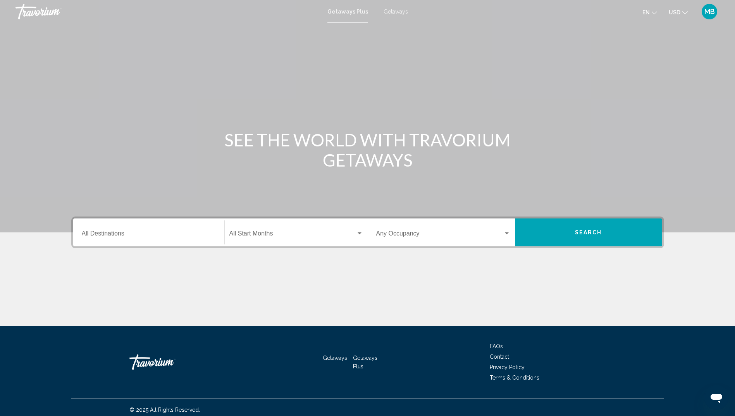
click at [397, 11] on span "Getaways" at bounding box center [396, 12] width 24 height 6
click at [358, 232] on div "Search widget" at bounding box center [359, 234] width 7 height 6
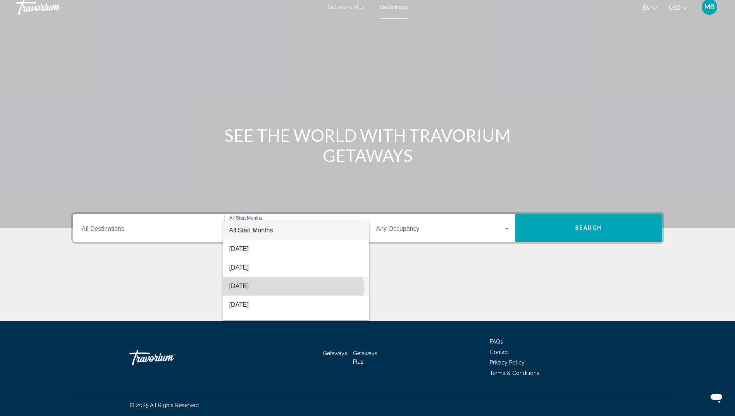
click at [252, 289] on span "October 2025" at bounding box center [296, 286] width 134 height 19
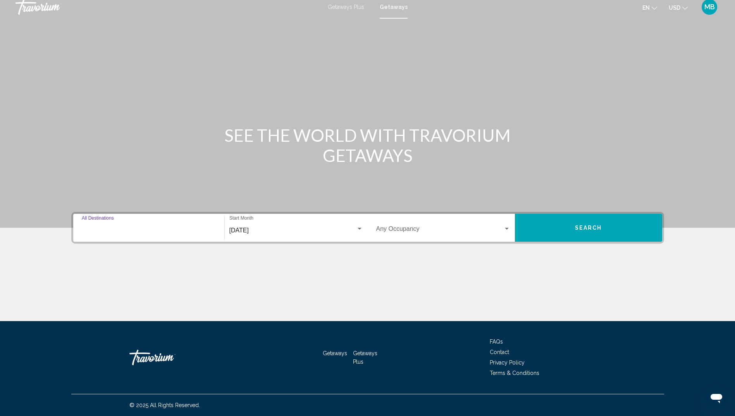
click at [130, 229] on input "Destination All Destinations" at bounding box center [149, 230] width 134 height 7
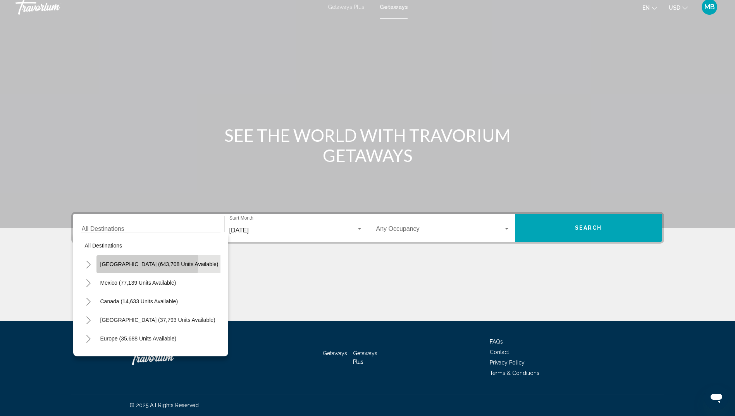
click at [128, 263] on span "United States (643,708 units available)" at bounding box center [159, 264] width 118 height 6
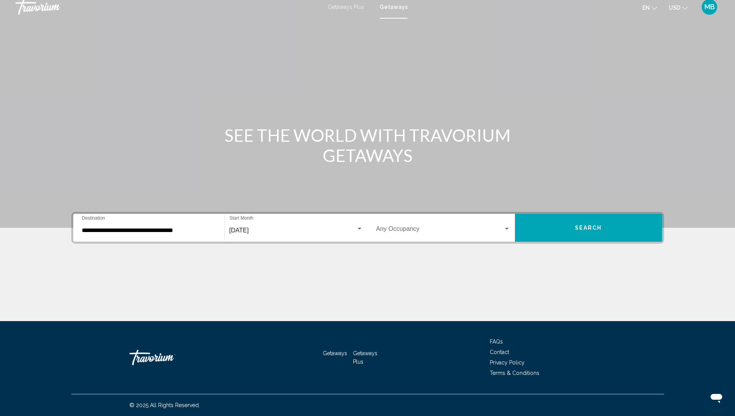
click at [150, 226] on div "**********" at bounding box center [149, 228] width 134 height 24
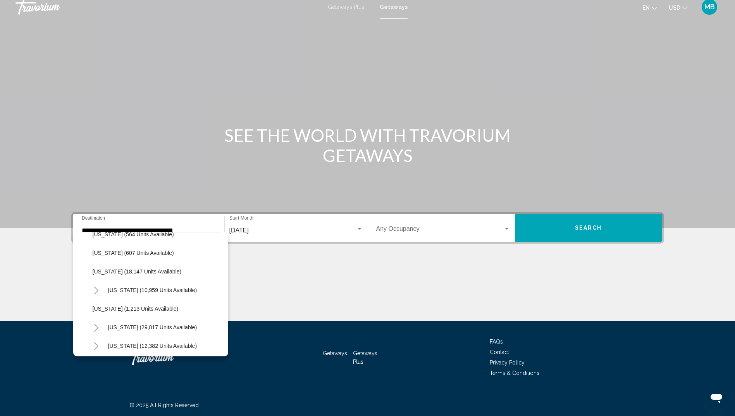
scroll to position [682, 0]
click at [145, 291] on span "Texas (16,939 units available)" at bounding box center [152, 289] width 89 height 6
type input "**********"
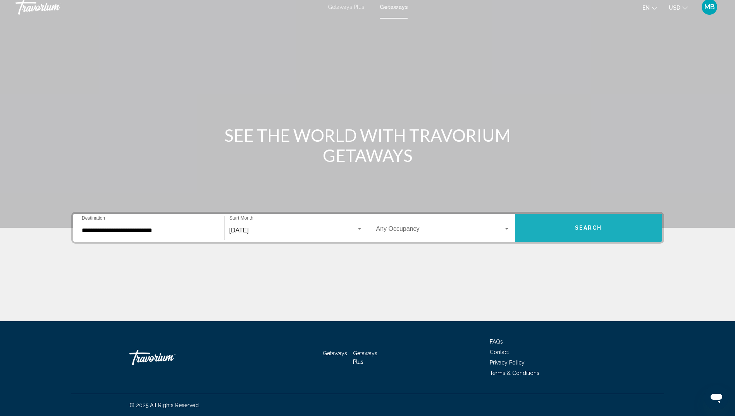
click at [593, 222] on button "Search" at bounding box center [588, 228] width 147 height 28
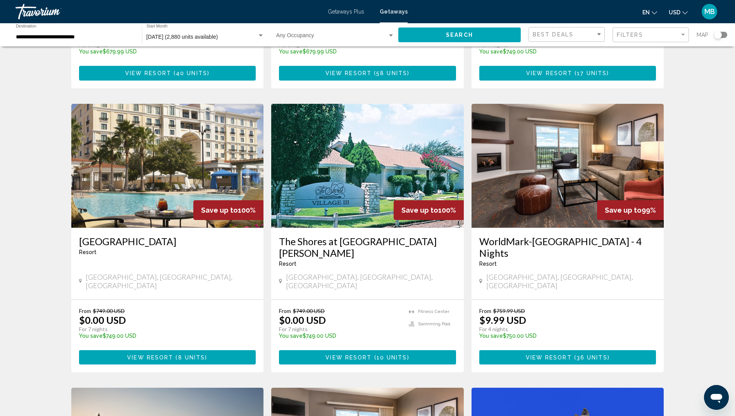
scroll to position [552, 0]
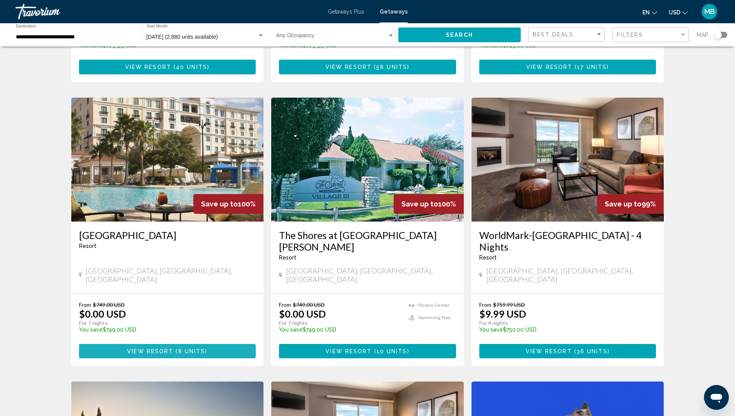
click at [160, 348] on span "View Resort" at bounding box center [150, 351] width 46 height 6
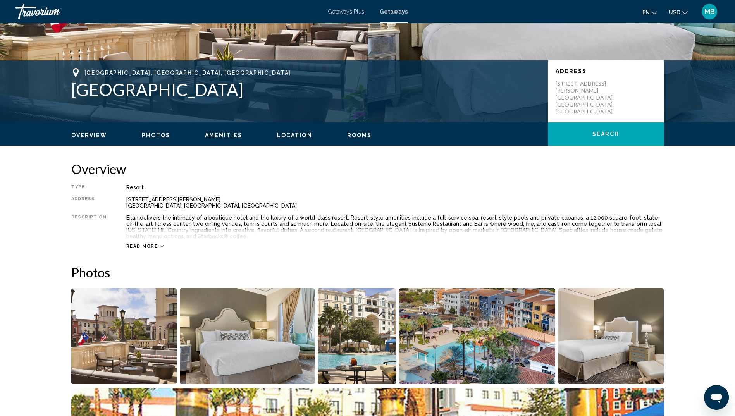
scroll to position [126, 0]
